Goal: Use online tool/utility: Utilize a website feature to perform a specific function

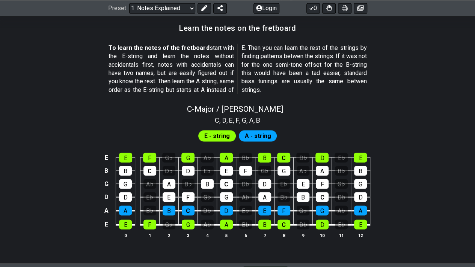
scroll to position [775, 0]
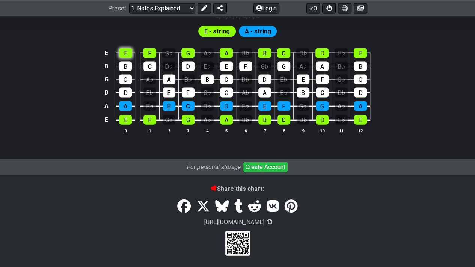
scroll to position [740, 0]
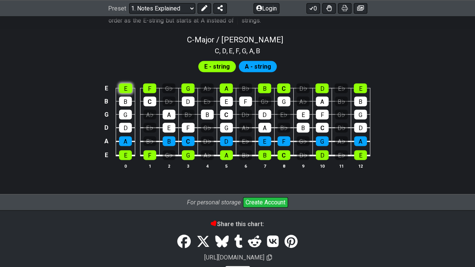
click at [127, 48] on div "C - Major / Ionian C , D , E , F , G , A , B E - string A - string E E F G♭ G A…" at bounding box center [237, 105] width 475 height 149
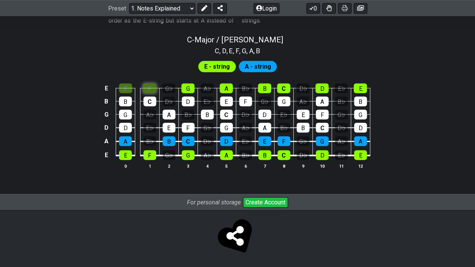
click at [150, 85] on div "F" at bounding box center [149, 89] width 13 height 10
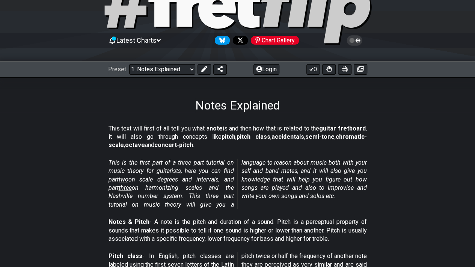
scroll to position [75, 0]
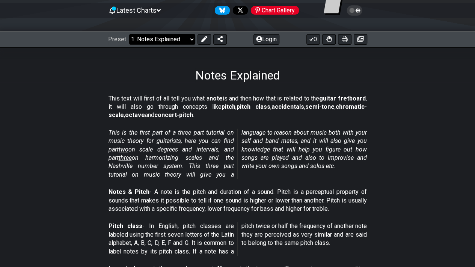
click at [183, 40] on select "Welcome to #fretflip! Initial Preset Custom Preset Minor Pentatonic Major Penta…" at bounding box center [162, 39] width 66 height 11
click at [129, 34] on select "Welcome to #fretflip! Initial Preset Custom Preset Minor Pentatonic Major Penta…" at bounding box center [162, 39] width 66 height 11
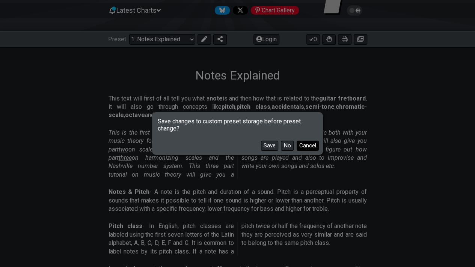
click at [313, 150] on button "Cancel" at bounding box center [307, 146] width 22 height 10
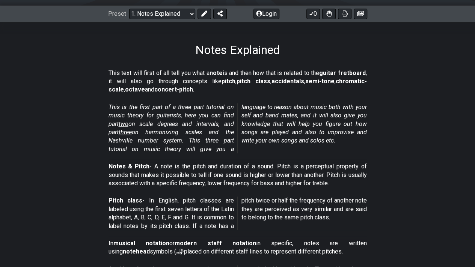
scroll to position [113, 0]
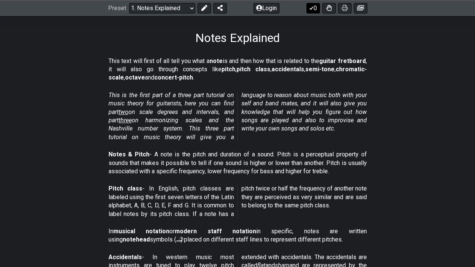
click at [313, 7] on icon at bounding box center [311, 8] width 8 height 6
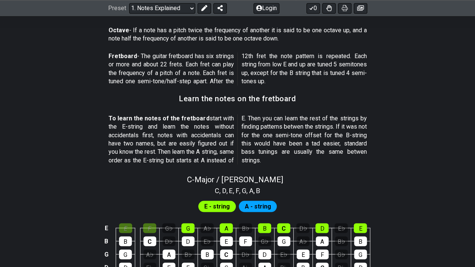
scroll to position [740, 0]
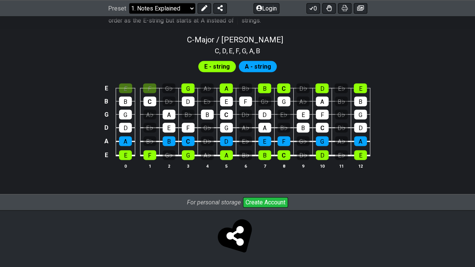
click at [191, 11] on select "Welcome to #fretflip! Initial Preset Custom Preset Minor Pentatonic Major Penta…" at bounding box center [162, 8] width 66 height 11
click at [129, 3] on select "Welcome to #fretflip! Initial Preset Custom Preset Minor Pentatonic Major Penta…" at bounding box center [162, 8] width 66 height 11
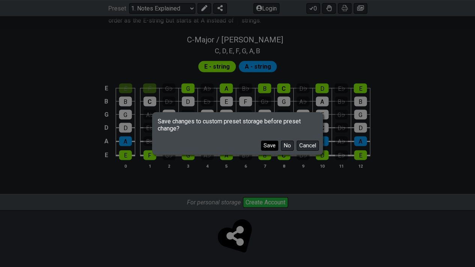
click at [263, 144] on button "Save" at bounding box center [269, 146] width 17 height 10
select select "/minor-pentatonic"
select select "C"
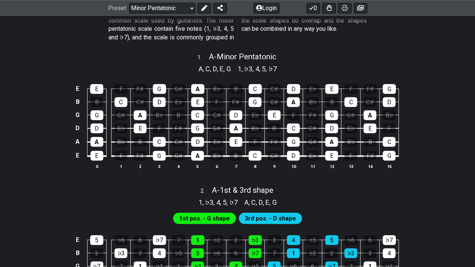
scroll to position [150, 0]
